Goal: Task Accomplishment & Management: Use online tool/utility

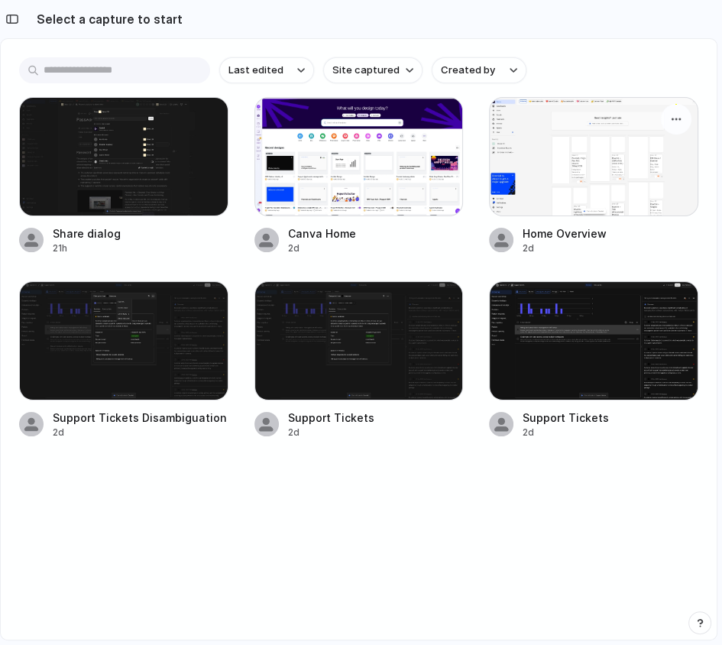
click at [562, 157] on div at bounding box center [593, 156] width 209 height 119
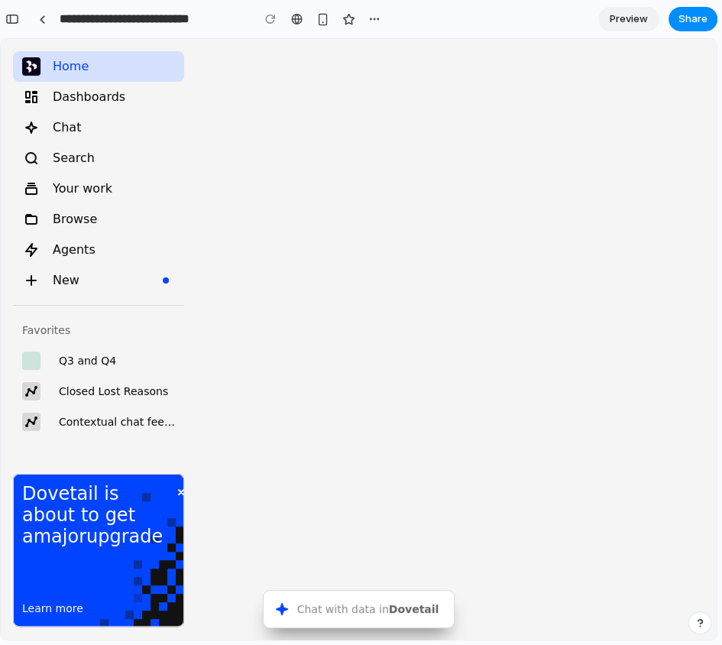
type input "**********"
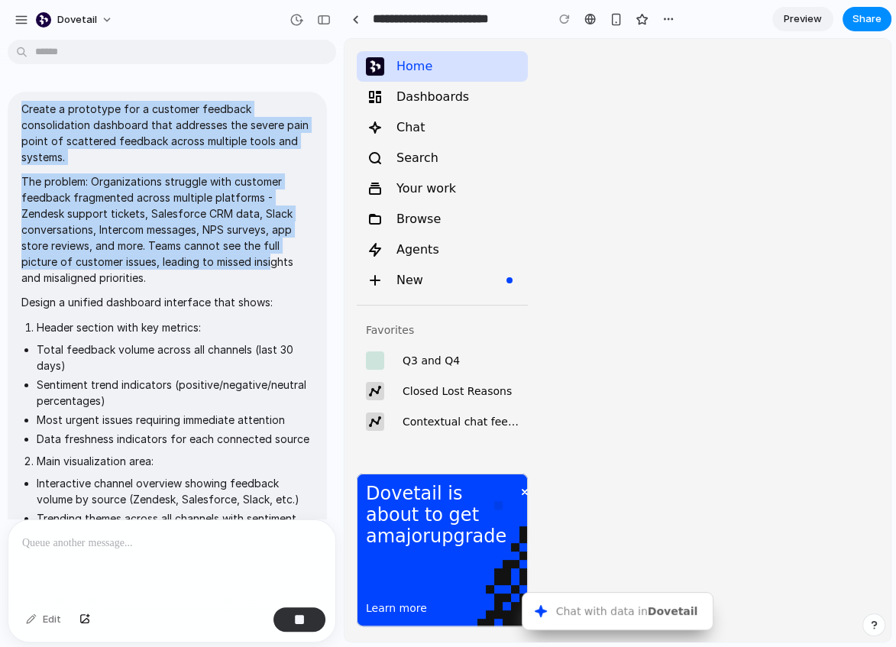
drag, startPoint x: 19, startPoint y: 105, endPoint x: 271, endPoint y: 270, distance: 300.9
click at [271, 270] on div "Create a prototype for a customer feedback consolidation dashboard that address…" at bounding box center [167, 562] width 319 height 940
click at [271, 270] on p "The problem: Organizations struggle with customer feedback fragmented across mu…" at bounding box center [167, 229] width 292 height 112
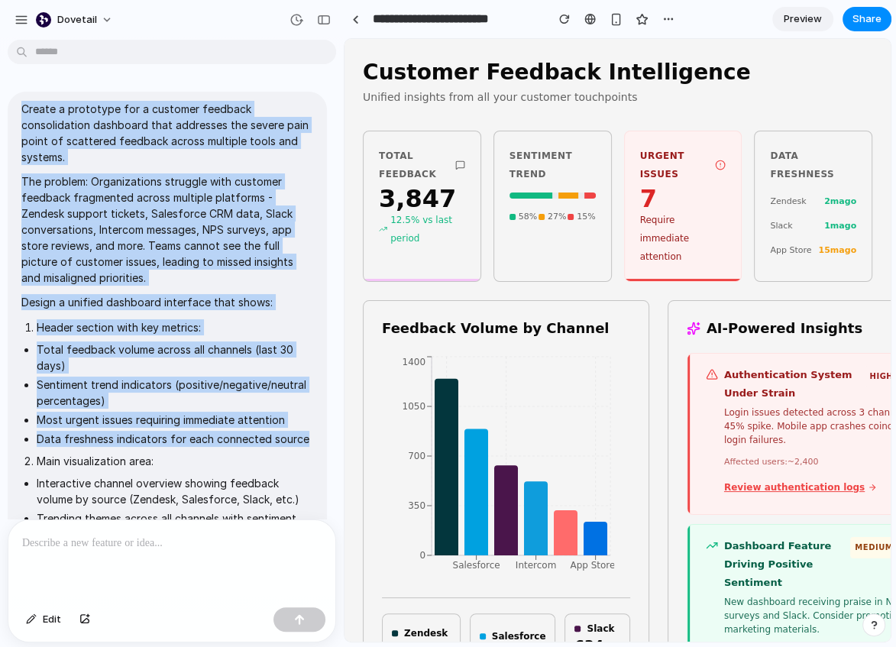
drag, startPoint x: 21, startPoint y: 112, endPoint x: 330, endPoint y: 458, distance: 464.3
click at [332, 454] on div "Create a prototype for a customer feedback consolidation dashboard that address…" at bounding box center [167, 575] width 335 height 967
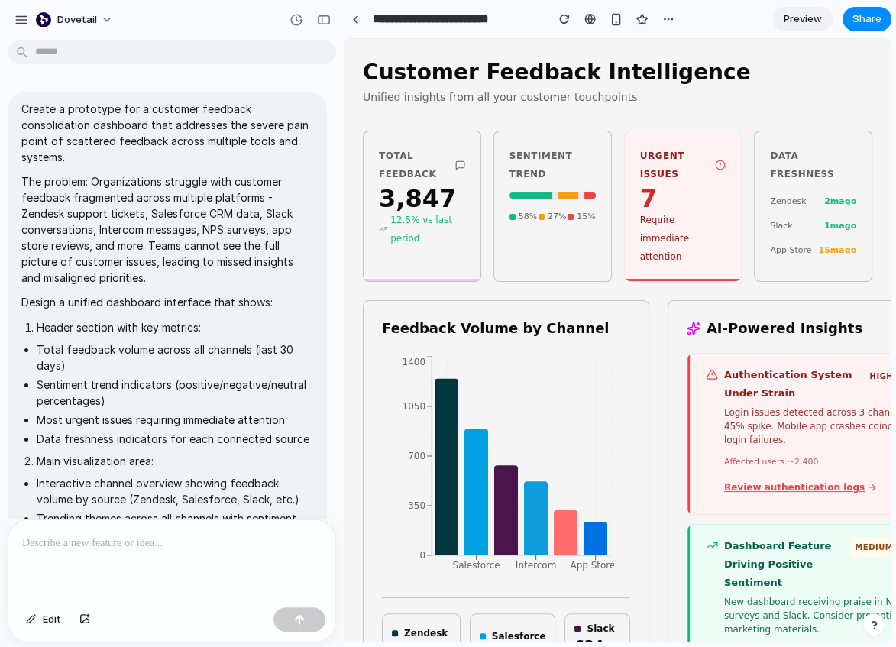
click at [284, 465] on li "Main visualization area:" at bounding box center [175, 461] width 277 height 16
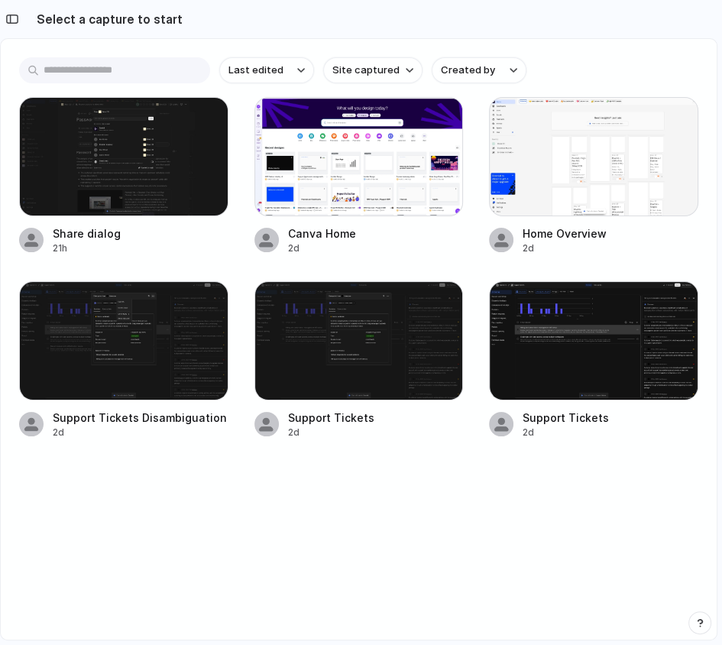
click at [4, 297] on div "Last edited Site captured Created by Share dialog 21h Canva Home 2d Home Overvi…" at bounding box center [359, 339] width 716 height 600
